Goal: Check status: Check status

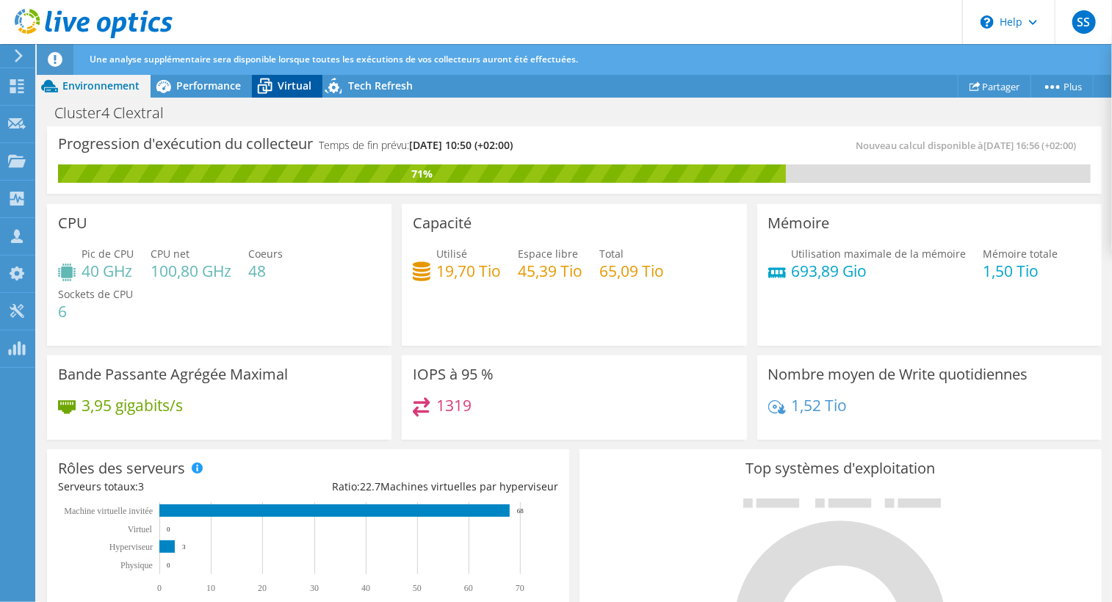
click at [287, 88] on span "Virtual" at bounding box center [295, 86] width 34 height 14
click at [283, 81] on span "Virtual" at bounding box center [295, 86] width 34 height 14
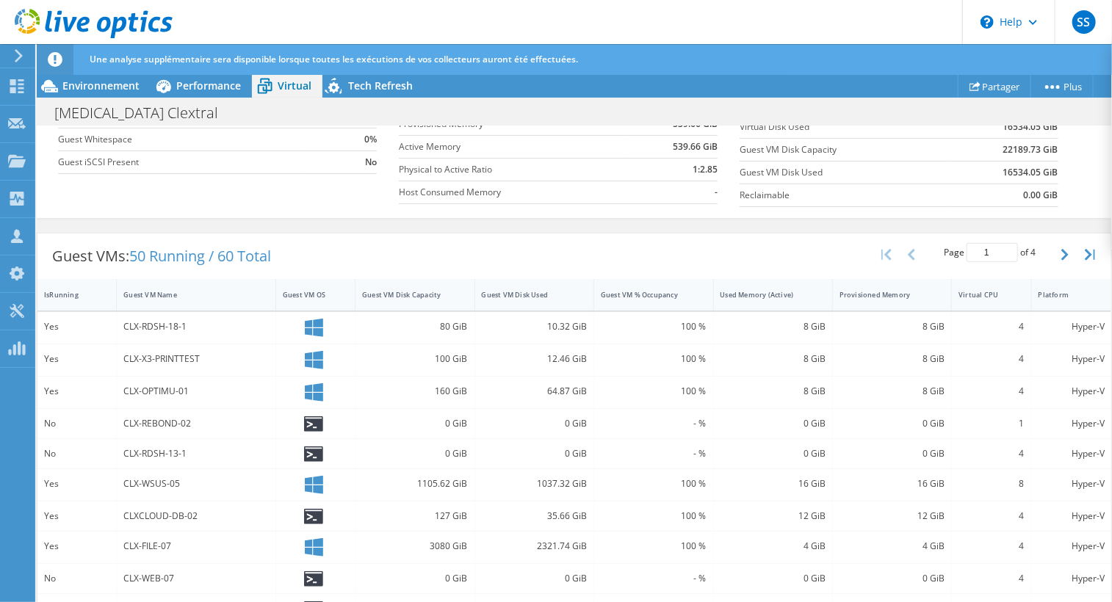
scroll to position [279, 0]
